Goal: Transaction & Acquisition: Purchase product/service

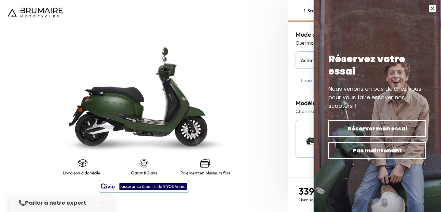
click at [433, 9] on button "button" at bounding box center [432, 8] width 17 height 17
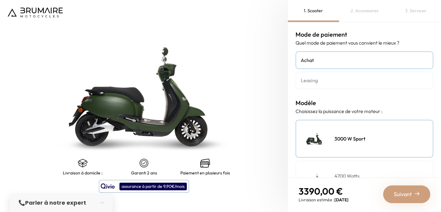
click at [342, 83] on h4 "Leasing" at bounding box center [364, 80] width 127 height 7
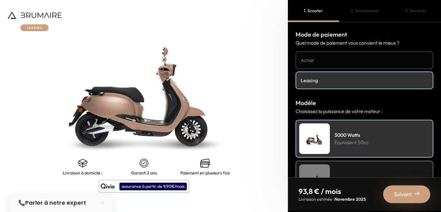
click at [339, 64] on link "Achat" at bounding box center [364, 60] width 138 height 18
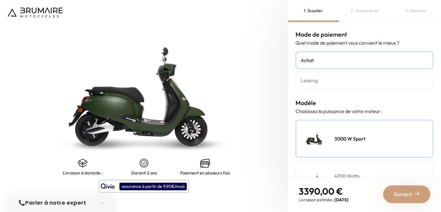
click at [320, 81] on h4 "Leasing" at bounding box center [364, 80] width 127 height 7
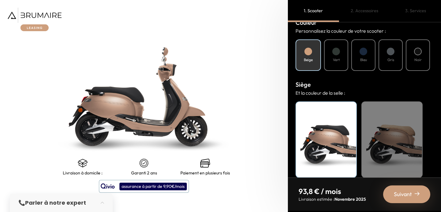
scroll to position [231, 0]
click at [144, 168] on div "Garanti 2 ans" at bounding box center [143, 167] width 61 height 17
click at [192, 169] on div "Paiement en plusieurs fois" at bounding box center [204, 167] width 61 height 17
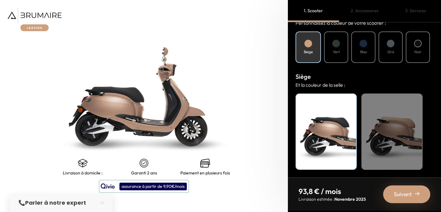
scroll to position [0, 0]
click at [404, 192] on span "Suivant" at bounding box center [403, 194] width 18 height 9
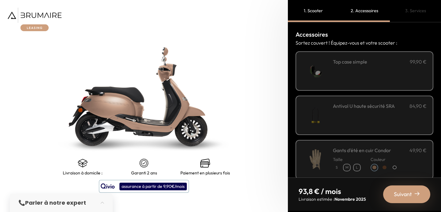
click at [355, 76] on div "**********" at bounding box center [380, 71] width 94 height 26
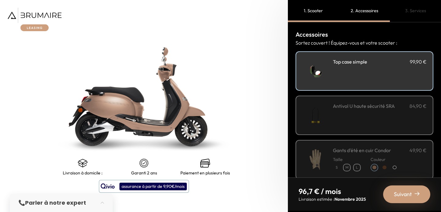
click at [355, 76] on div "**********" at bounding box center [380, 71] width 94 height 26
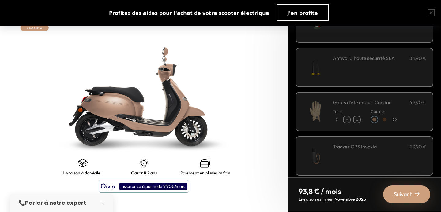
scroll to position [64, 0]
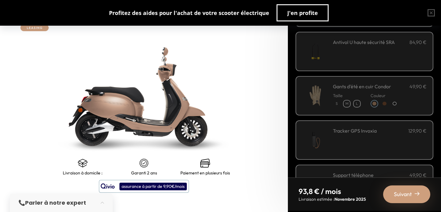
click at [328, 100] on img at bounding box center [315, 96] width 26 height 26
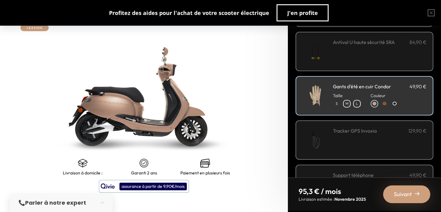
click at [328, 100] on img at bounding box center [315, 96] width 26 height 26
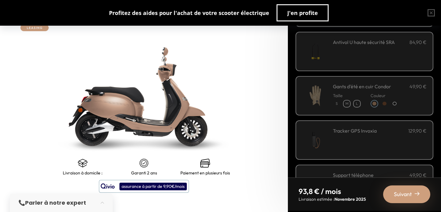
click at [328, 100] on img at bounding box center [315, 96] width 26 height 26
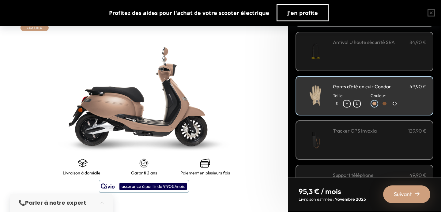
click at [328, 100] on img at bounding box center [315, 96] width 26 height 26
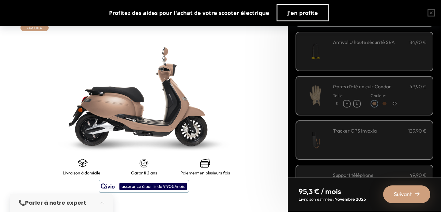
click at [328, 129] on img at bounding box center [315, 140] width 26 height 26
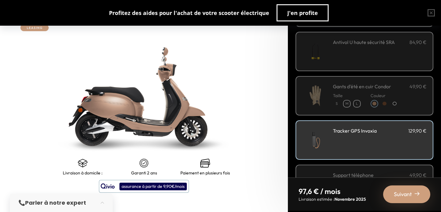
click at [328, 129] on img at bounding box center [315, 140] width 26 height 26
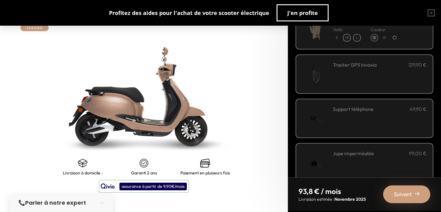
scroll to position [131, 0]
click at [325, 131] on div "Support téléphone 49,90 €" at bounding box center [364, 117] width 138 height 39
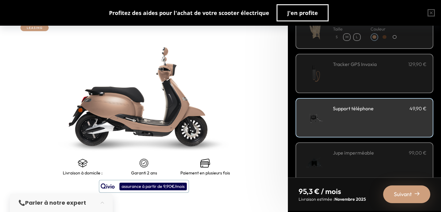
click at [325, 131] on div "Support téléphone 49,90 €" at bounding box center [364, 117] width 138 height 39
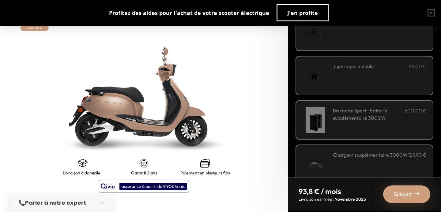
scroll to position [211, 0]
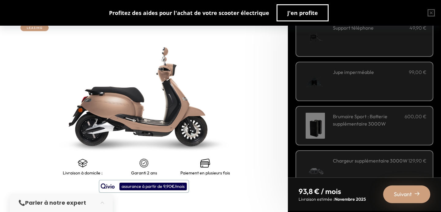
click at [328, 72] on img at bounding box center [315, 82] width 26 height 26
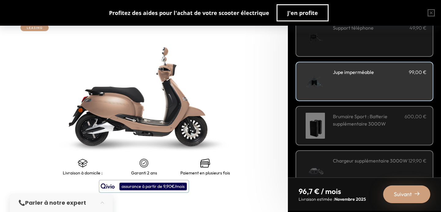
click at [328, 81] on img at bounding box center [315, 82] width 26 height 26
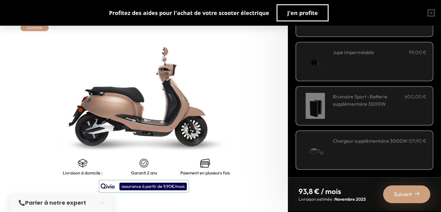
scroll to position [231, 0]
click at [398, 197] on span "Suivant" at bounding box center [403, 194] width 18 height 9
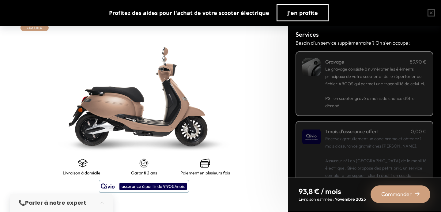
click at [395, 109] on p "PS : un scooter gravé a moins de chance d’être dérobé." at bounding box center [375, 99] width 101 height 22
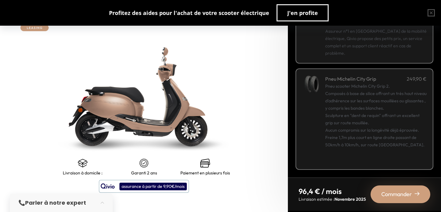
scroll to position [130, 0]
click at [406, 189] on div "Commander" at bounding box center [400, 195] width 60 height 18
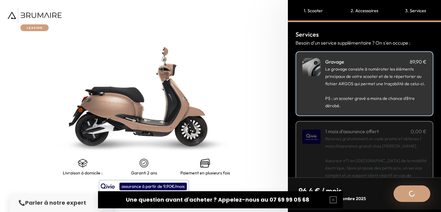
scroll to position [0, 0]
click at [239, 50] on img at bounding box center [144, 97] width 360 height 266
click at [65, 203] on strong "Parler à notre expert" at bounding box center [55, 203] width 61 height 8
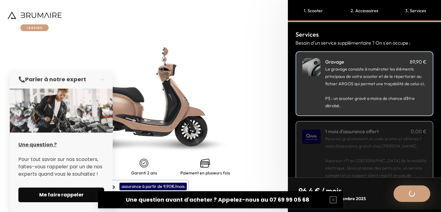
click at [71, 196] on span "Me faire rappeler" at bounding box center [61, 195] width 71 height 7
